Goal: Task Accomplishment & Management: Manage account settings

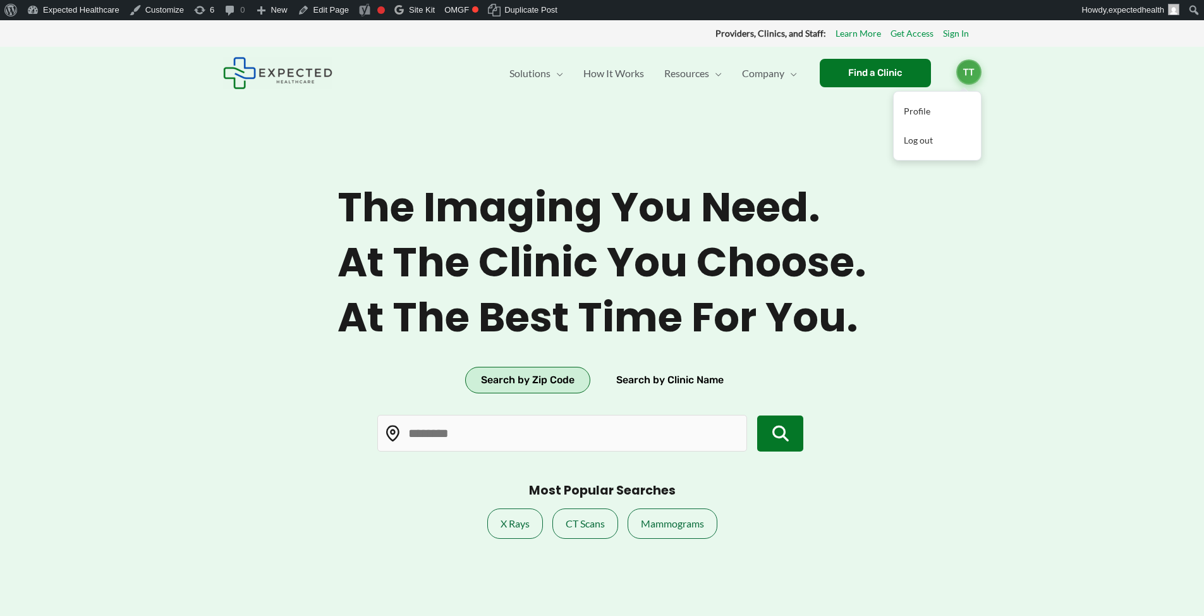
click at [970, 70] on span "TT" at bounding box center [968, 71] width 25 height 25
click at [935, 109] on link "Profile" at bounding box center [937, 111] width 87 height 29
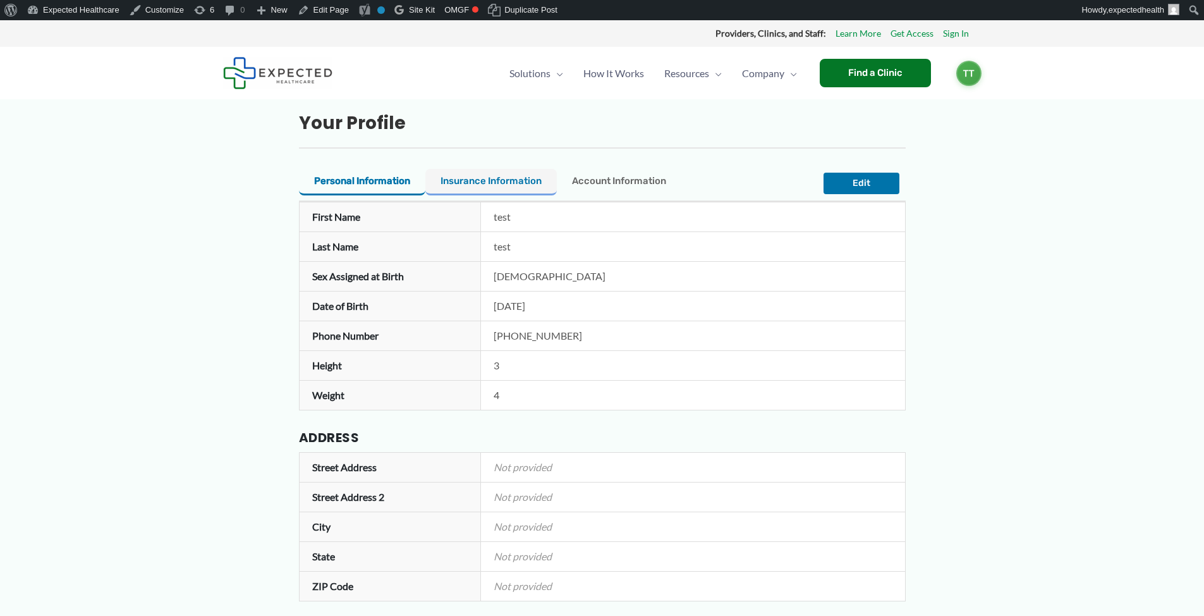
click at [461, 183] on button "Insurance Information" at bounding box center [490, 182] width 131 height 27
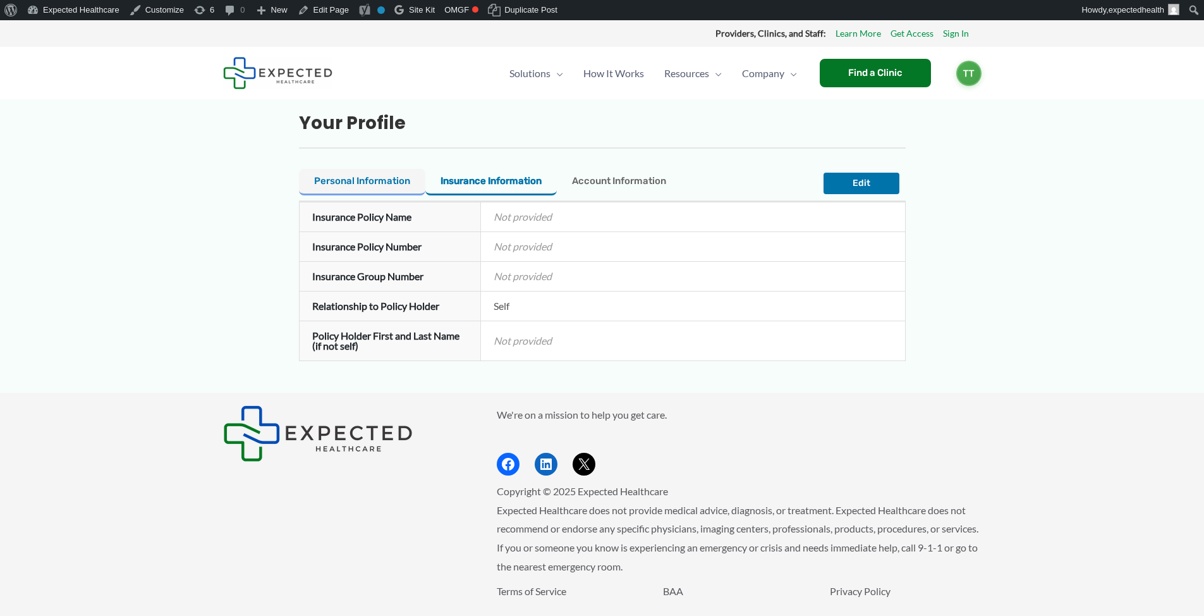
click at [361, 180] on button "Personal Information" at bounding box center [362, 182] width 126 height 27
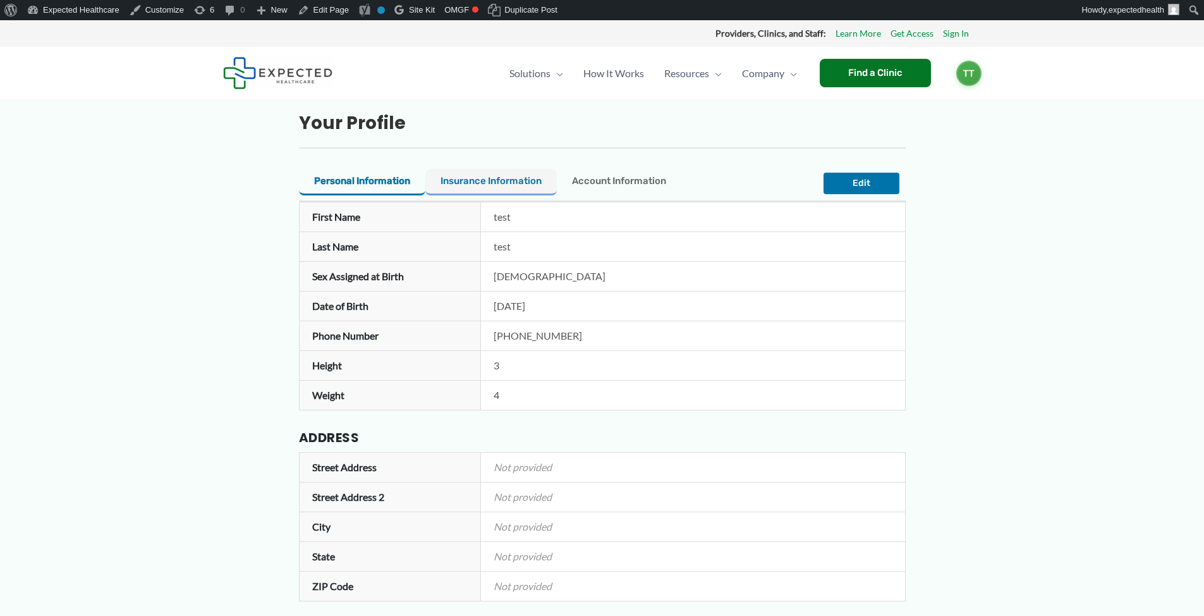
click at [521, 183] on button "Insurance Information" at bounding box center [490, 182] width 131 height 27
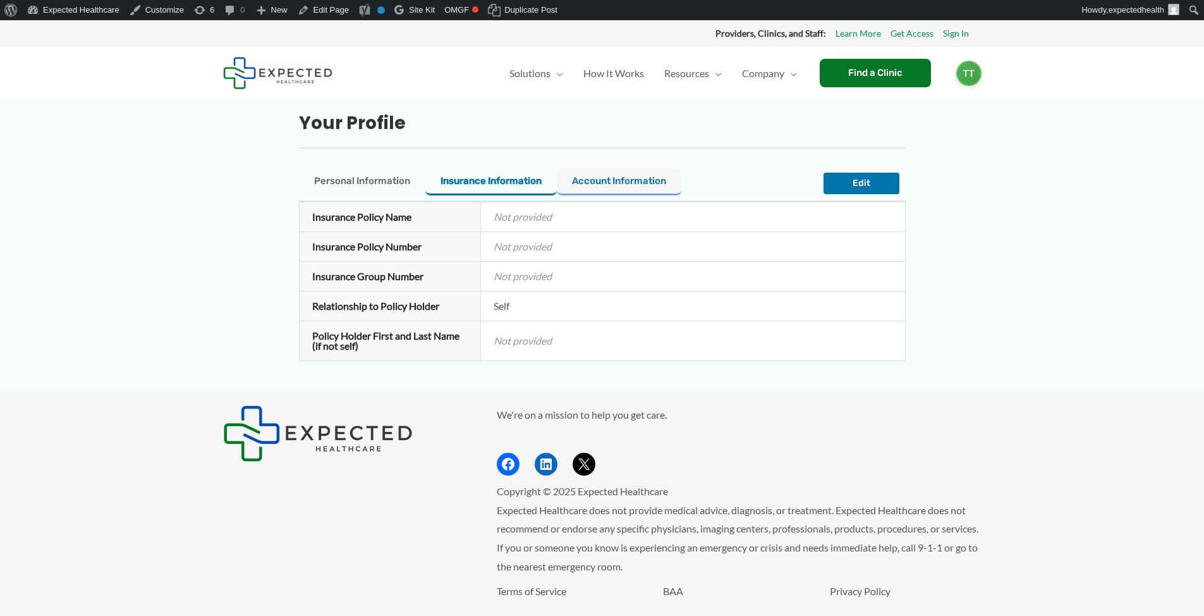
click at [619, 179] on button "Account Information" at bounding box center [619, 182] width 125 height 27
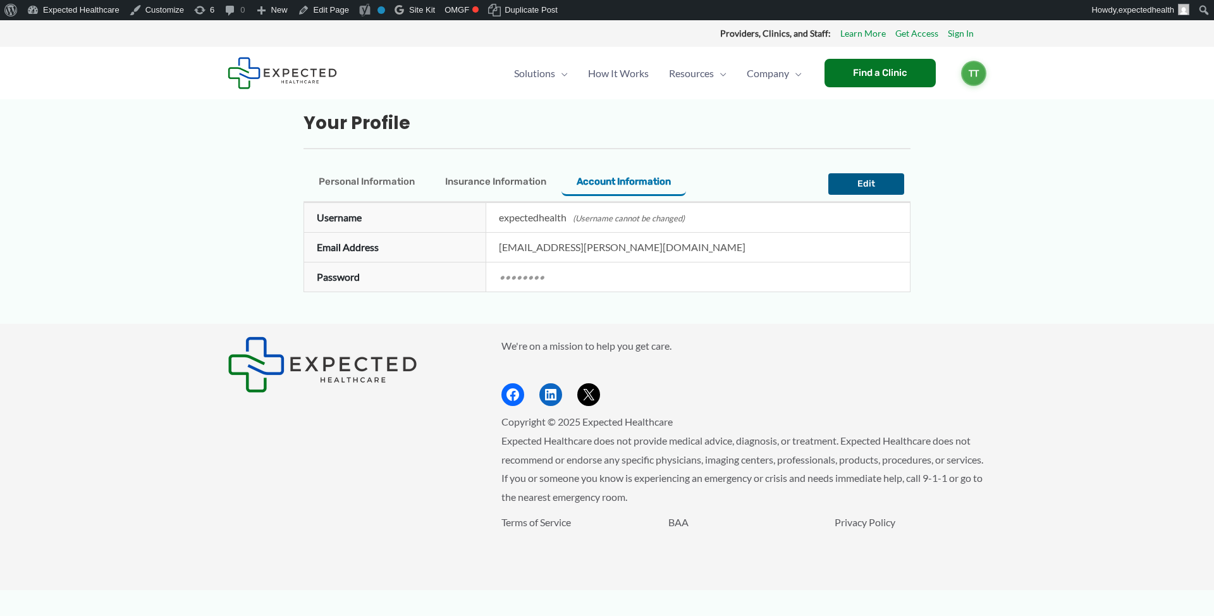
click at [858, 178] on button "Edit" at bounding box center [866, 183] width 76 height 21
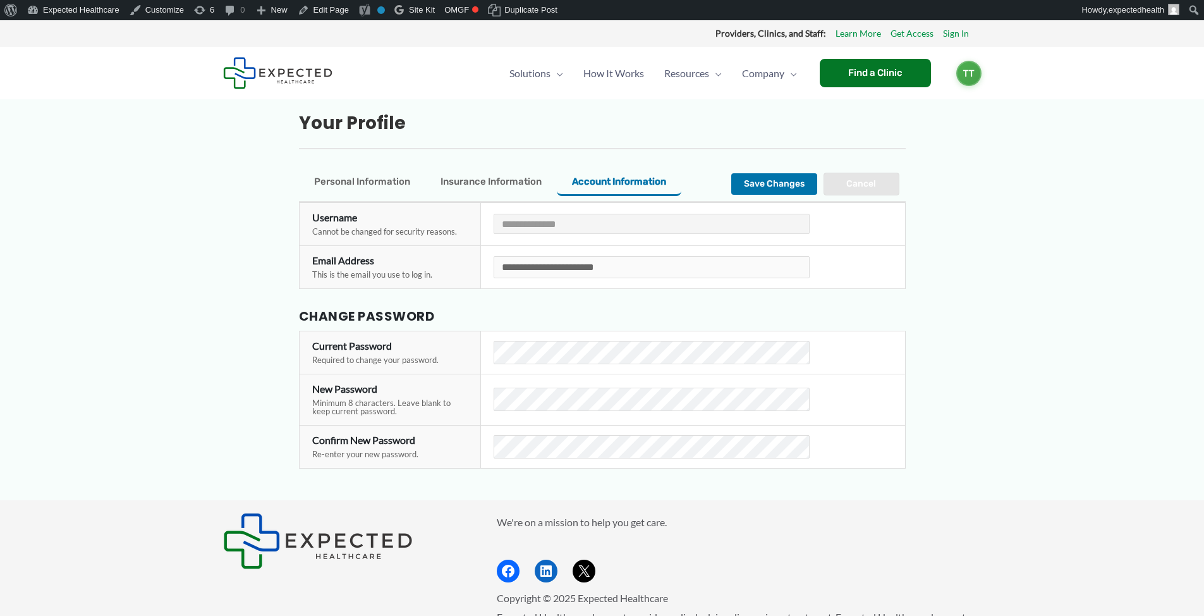
click at [844, 187] on button "Cancel" at bounding box center [862, 184] width 76 height 23
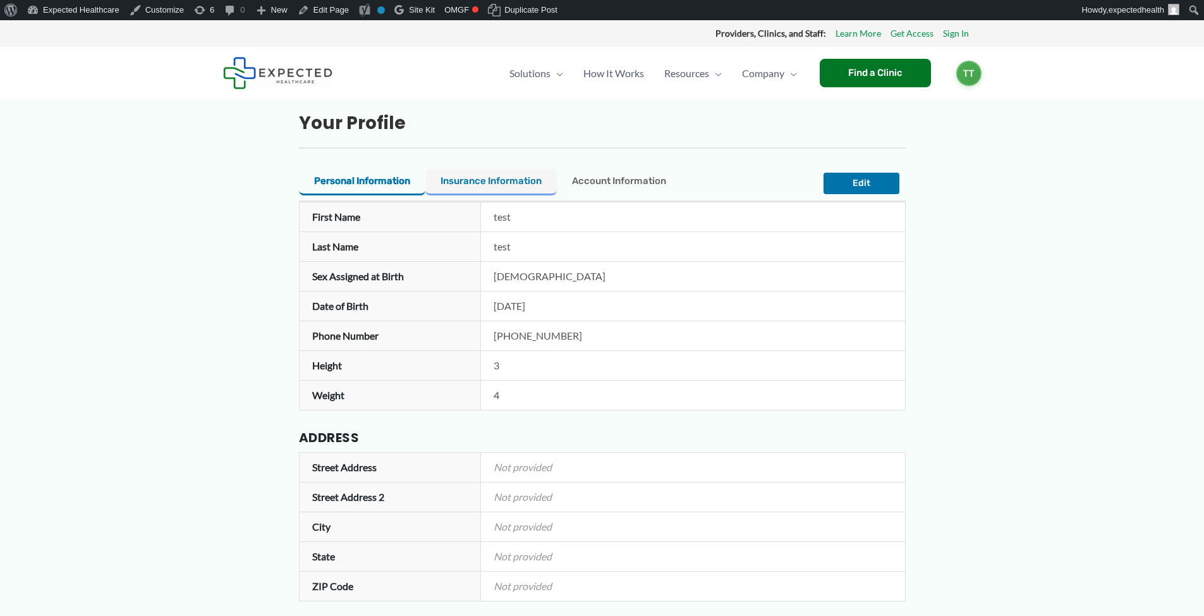
click at [502, 187] on button "Insurance Information" at bounding box center [490, 182] width 131 height 27
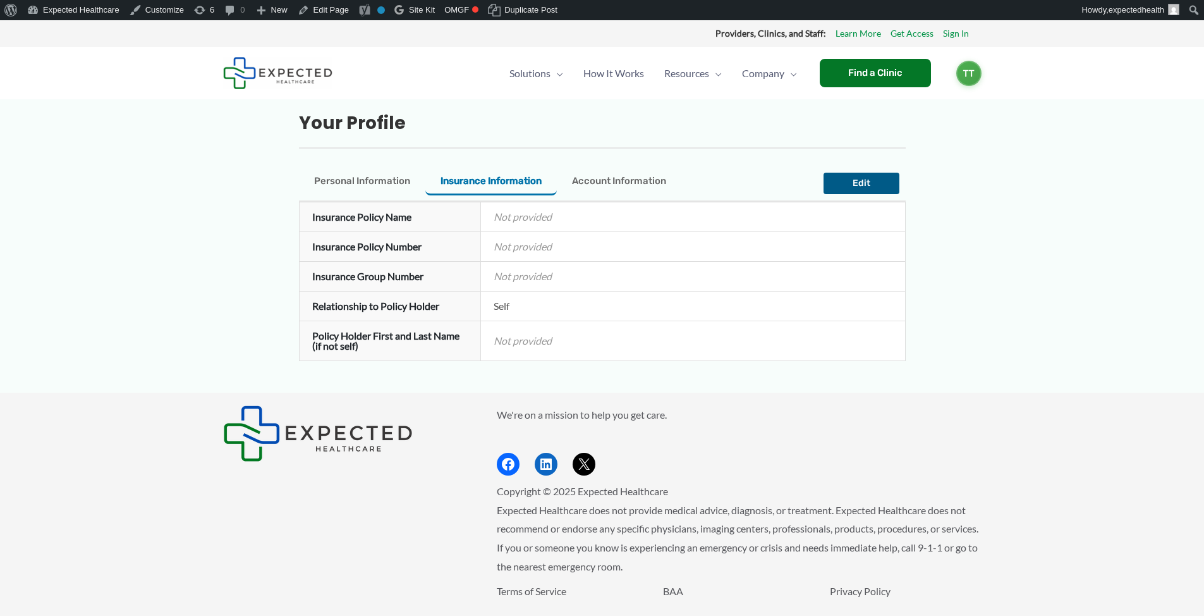
click at [884, 181] on button "Edit" at bounding box center [862, 183] width 76 height 21
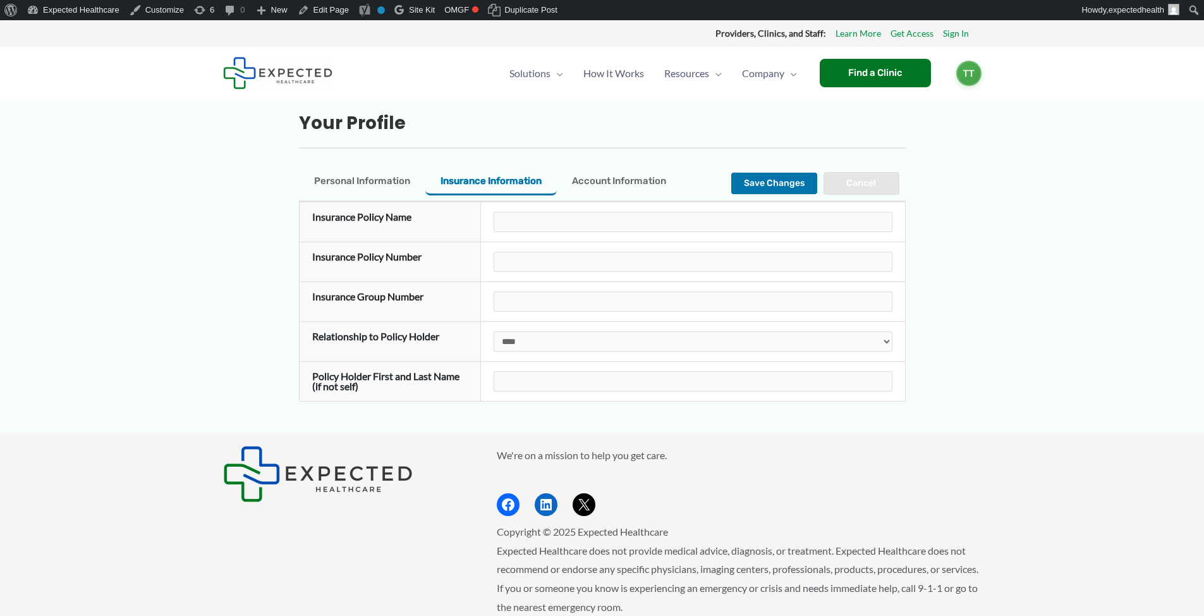
click at [864, 186] on button "Cancel" at bounding box center [862, 183] width 76 height 23
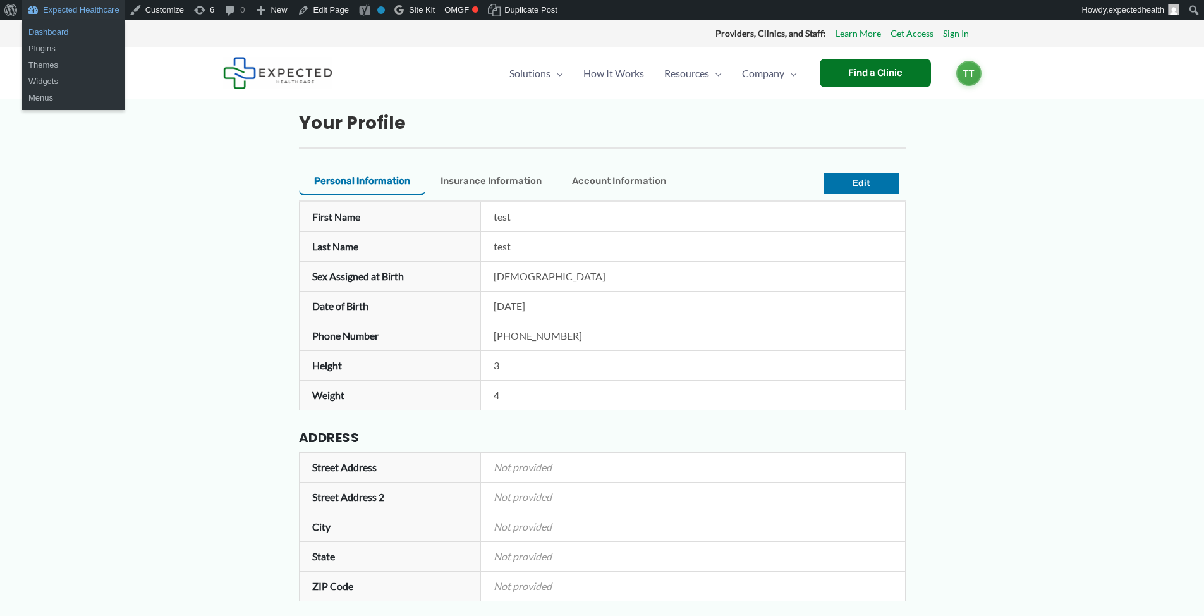
click at [76, 24] on link "Dashboard" at bounding box center [73, 32] width 102 height 16
